Goal: Check status: Check status

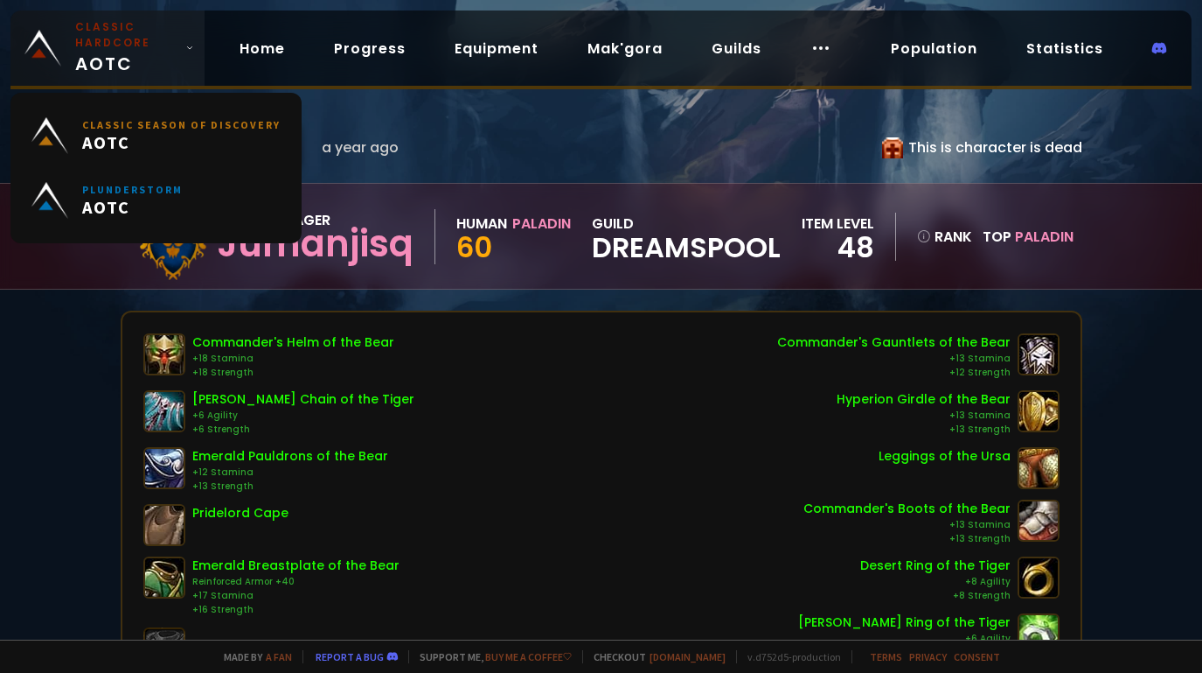
click at [115, 59] on span "Classic Hardcore AOTC" at bounding box center [126, 48] width 103 height 58
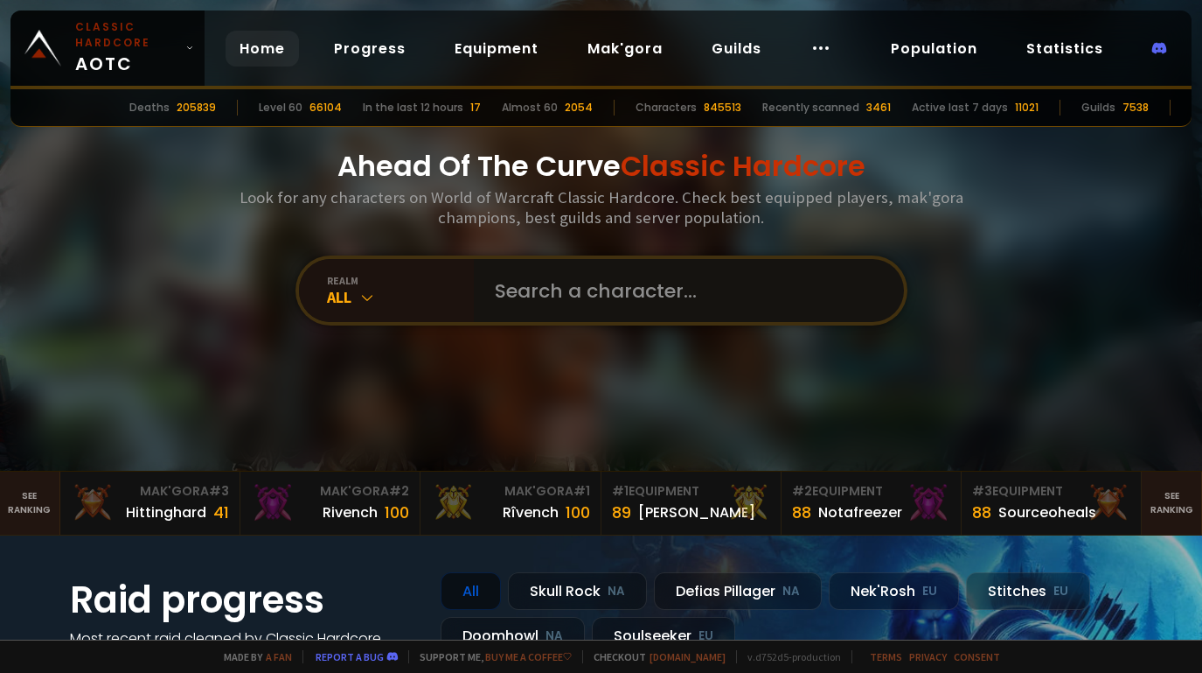
click at [516, 280] on input "text" at bounding box center [683, 290] width 399 height 63
type input "libram"
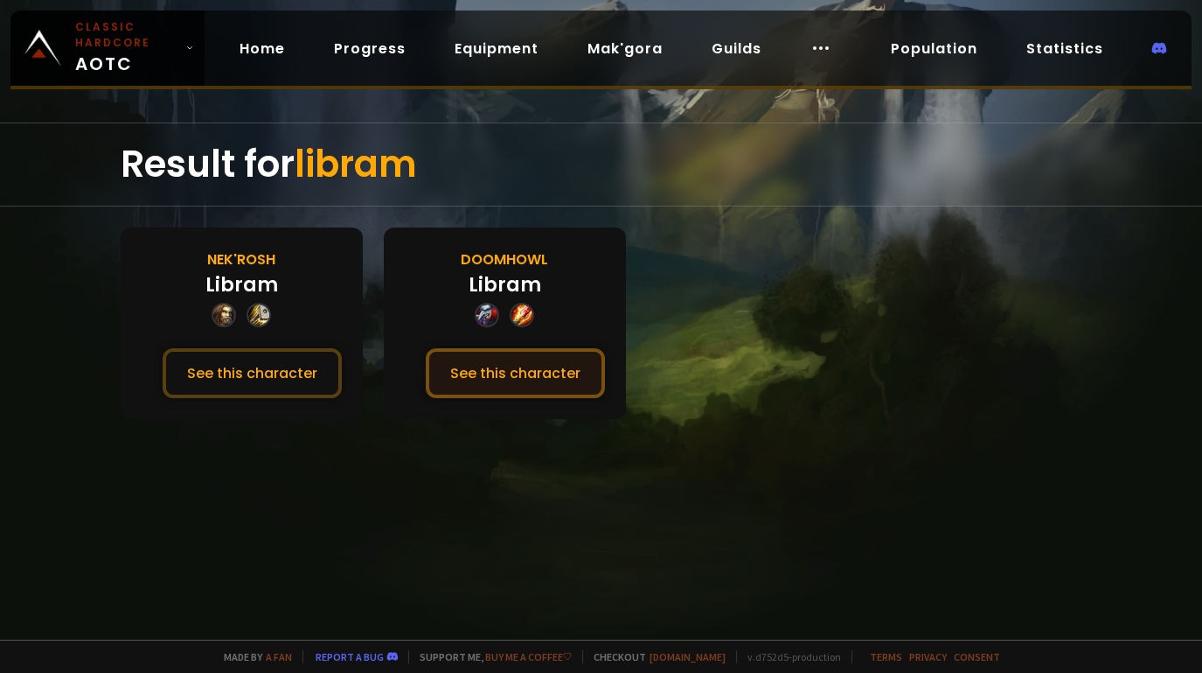
click at [547, 370] on button "See this character" at bounding box center [515, 373] width 179 height 50
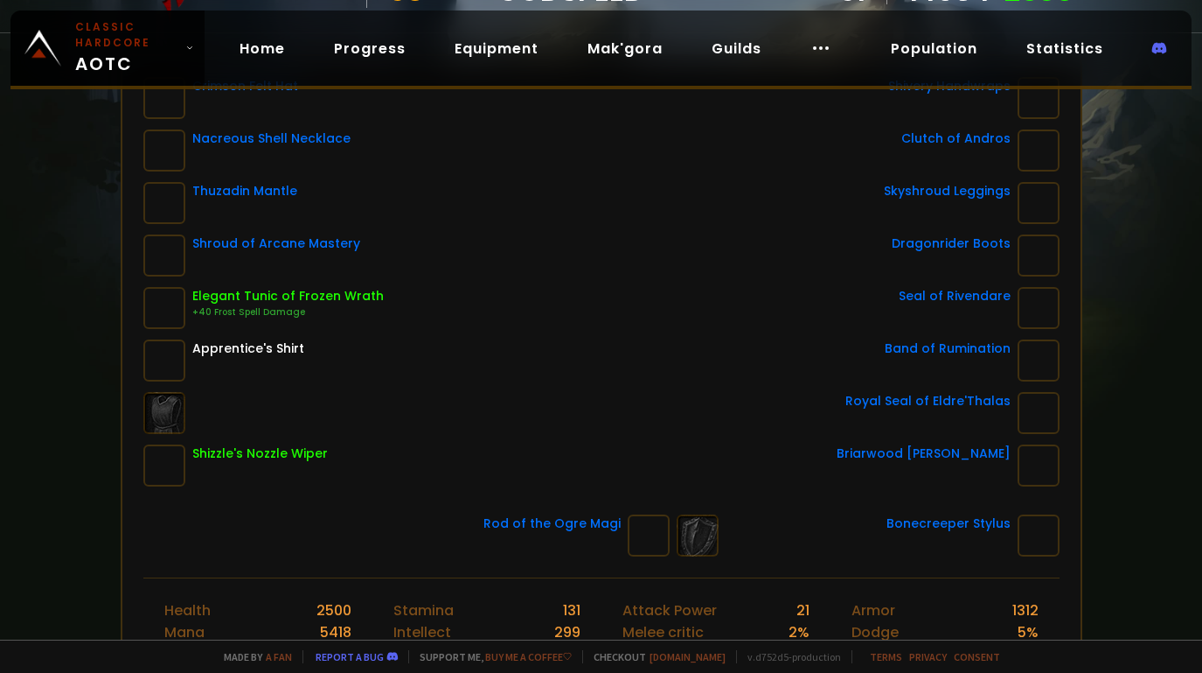
scroll to position [262, 0]
